Goal: Register for event/course

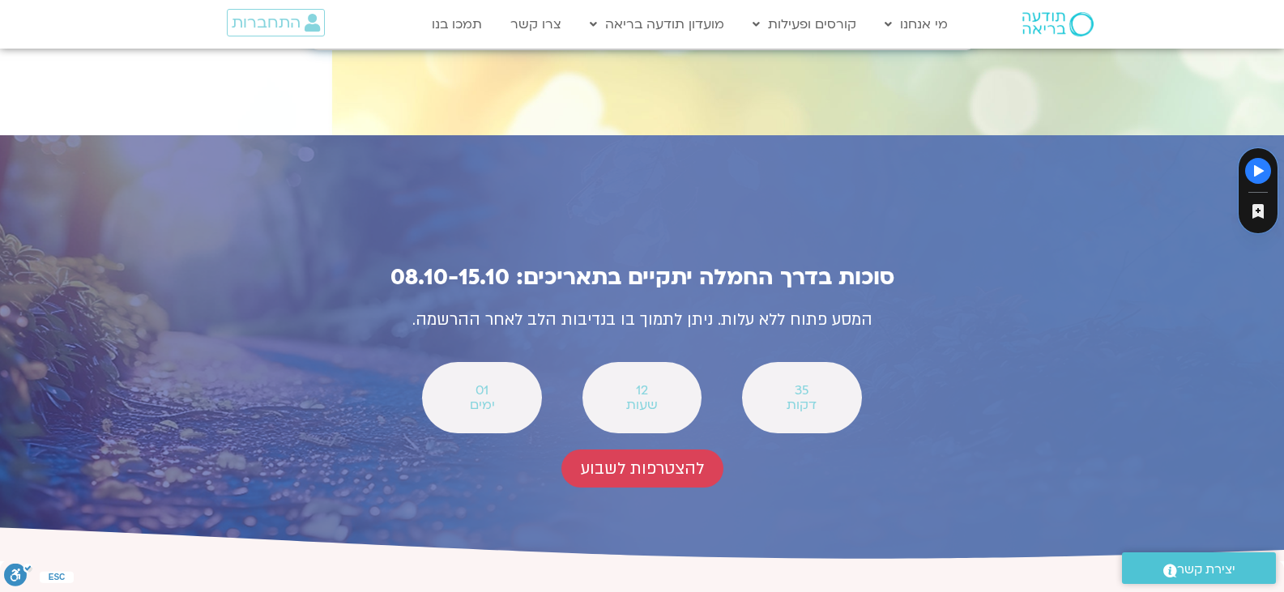
scroll to position [5868, 0]
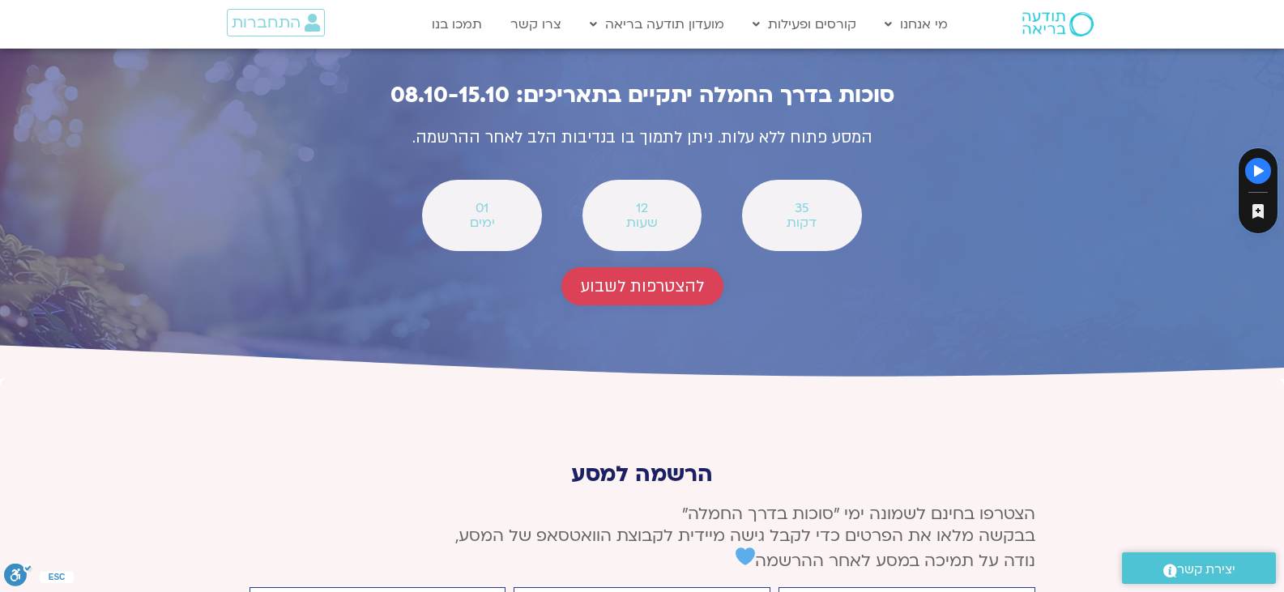
click at [672, 277] on span "להצטרפות לשבוע" at bounding box center [642, 286] width 123 height 19
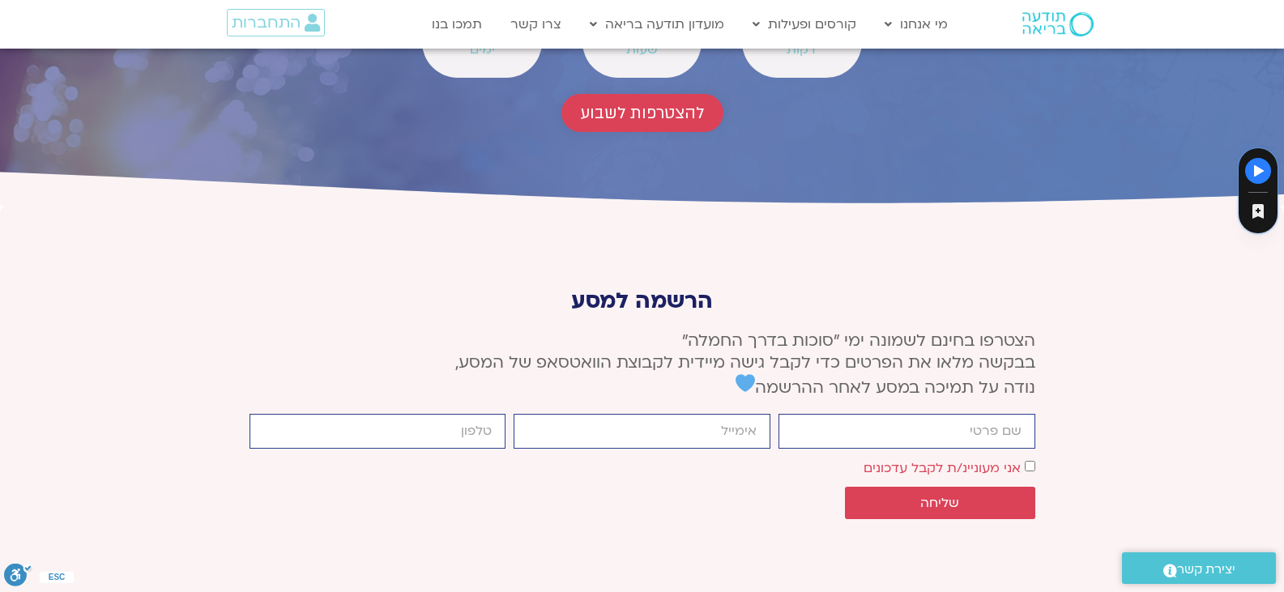
scroll to position [6047, 0]
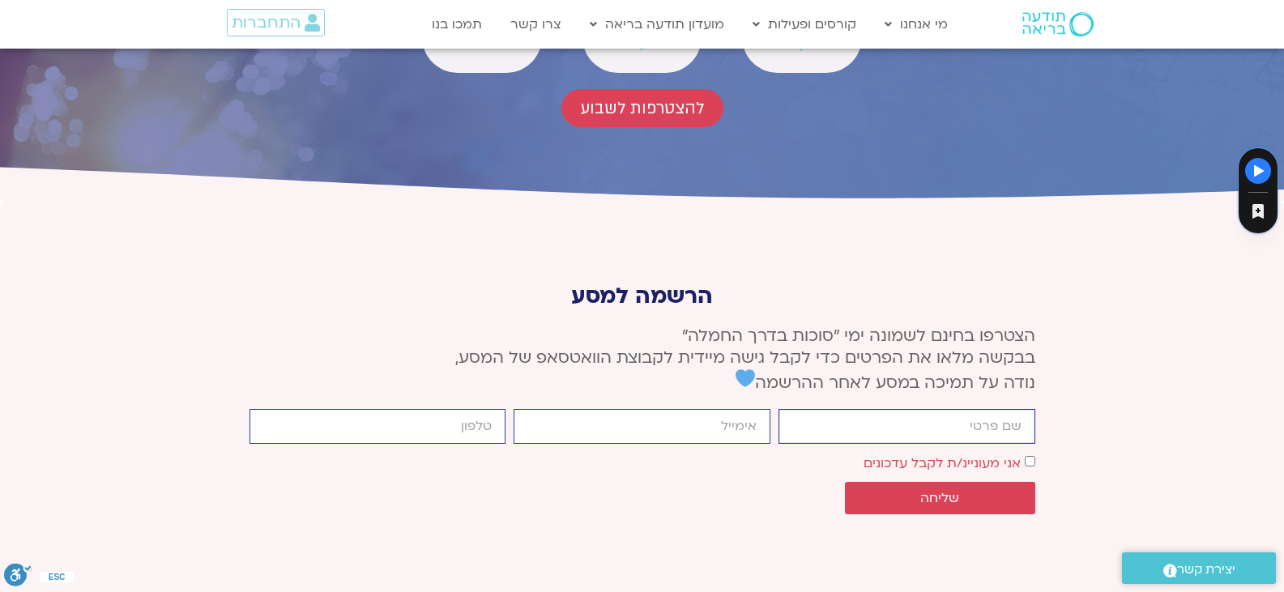
click at [905, 409] on input "firstname" at bounding box center [907, 426] width 257 height 35
type input "v"
type input "הילה"
click at [584, 409] on input "email" at bounding box center [642, 426] width 257 height 35
type input "hila.vishinsky@gmail.com"
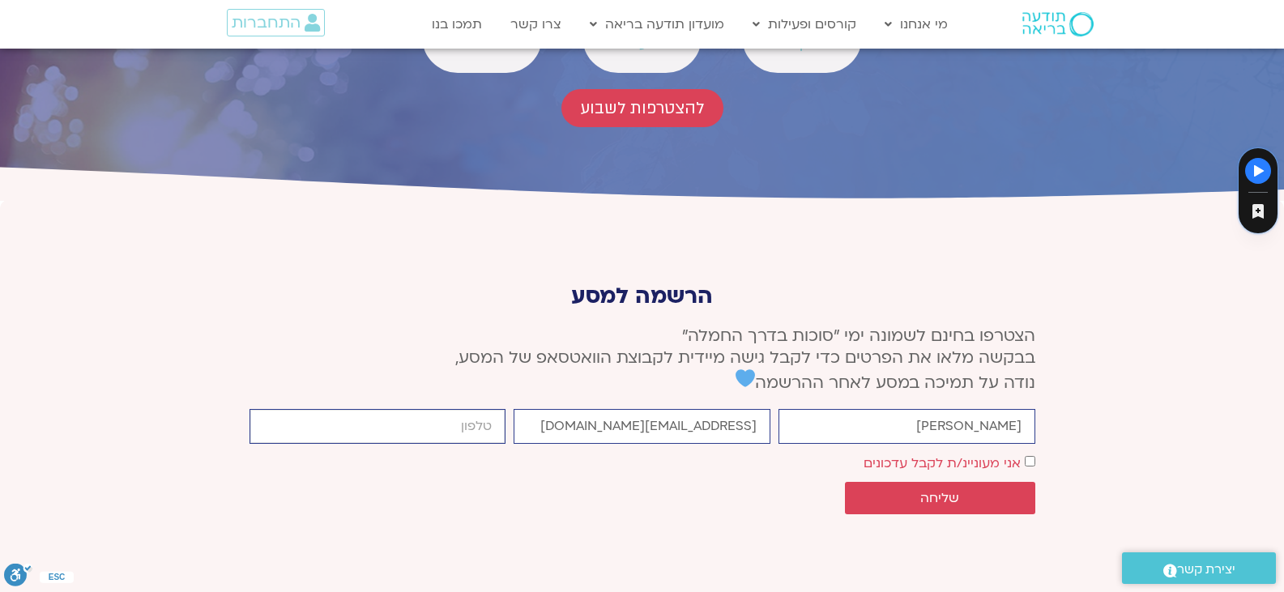
click at [459, 409] on input "cellphone" at bounding box center [378, 426] width 257 height 35
type input "4407500650"
click at [1005, 454] on label "אני מעוניינ/ת לקבל עדכונים" at bounding box center [942, 463] width 157 height 18
click at [962, 482] on button "שליחה" at bounding box center [940, 498] width 190 height 32
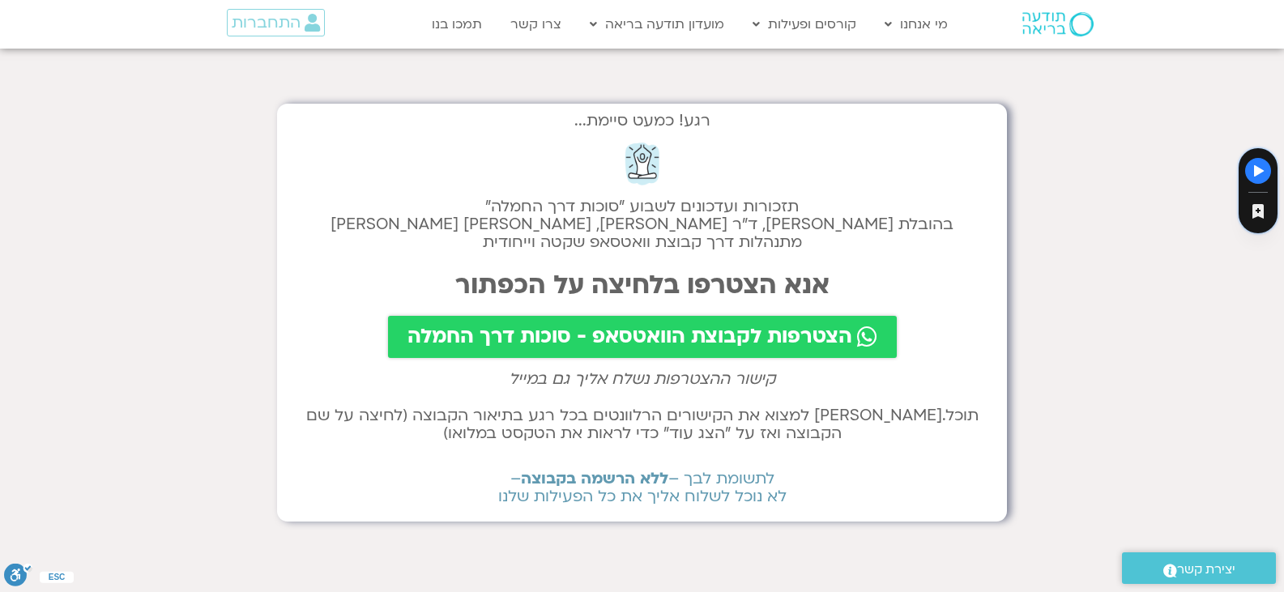
click at [753, 331] on span "הצטרפות לקבוצת הוואטסאפ - סוכות דרך החמלה" at bounding box center [629, 337] width 445 height 23
